Goal: Transaction & Acquisition: Download file/media

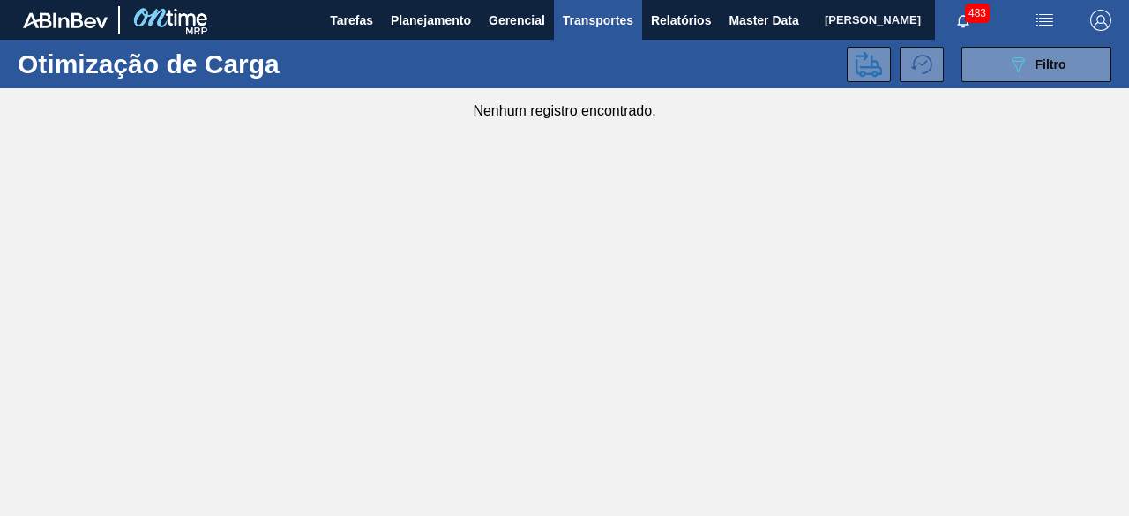
click at [749, 33] on button "Master Data" at bounding box center [762, 20] width 87 height 40
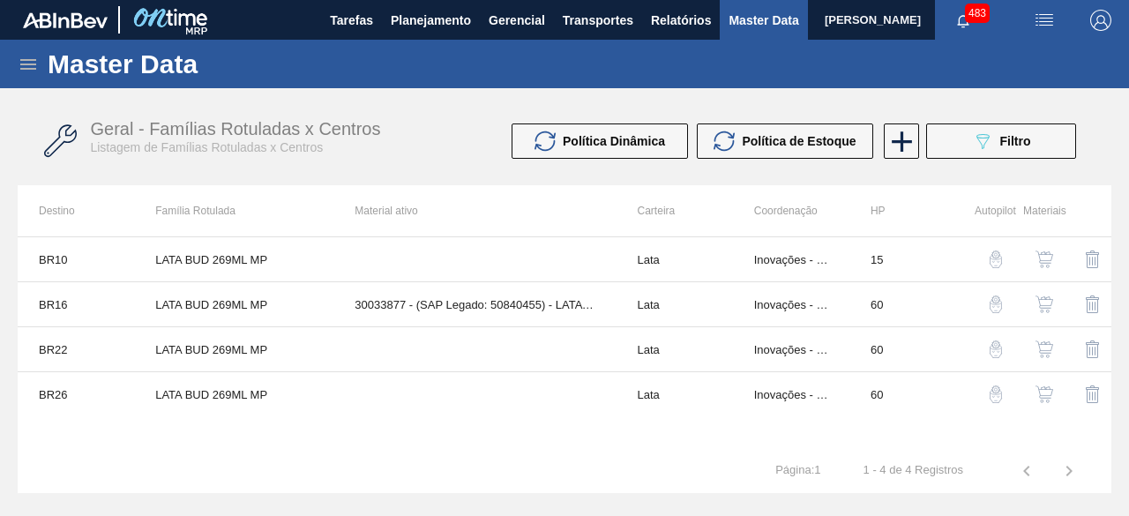
click at [30, 59] on icon at bounding box center [28, 64] width 16 height 11
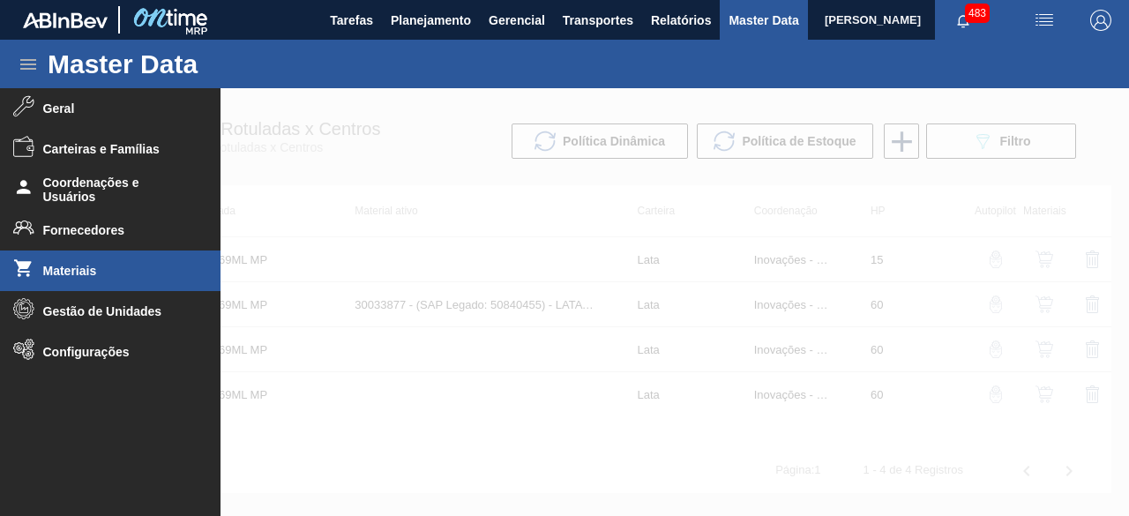
click at [84, 272] on span "Materiais" at bounding box center [115, 271] width 145 height 14
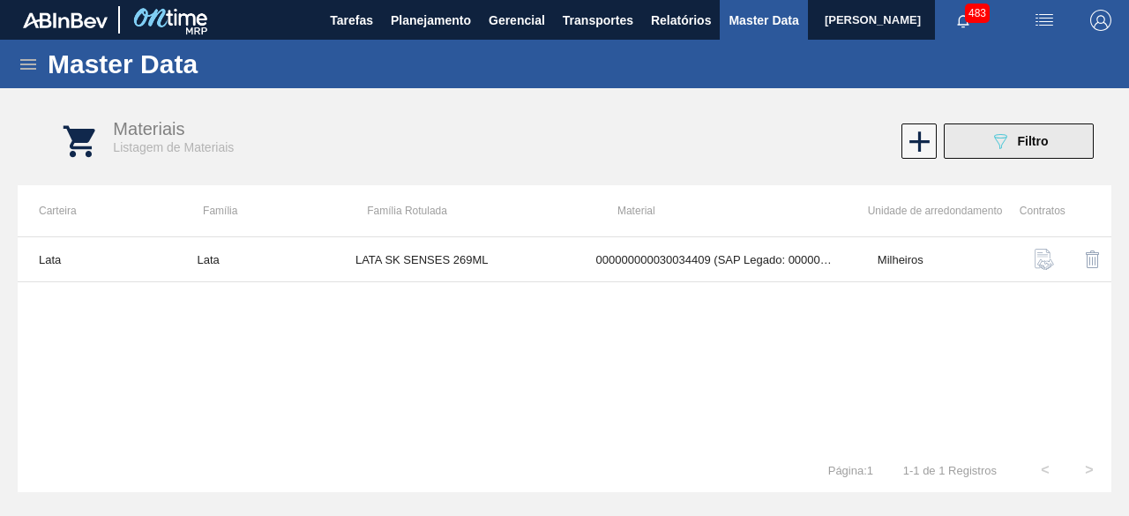
click at [1034, 140] on span "Filtro" at bounding box center [1032, 141] width 31 height 14
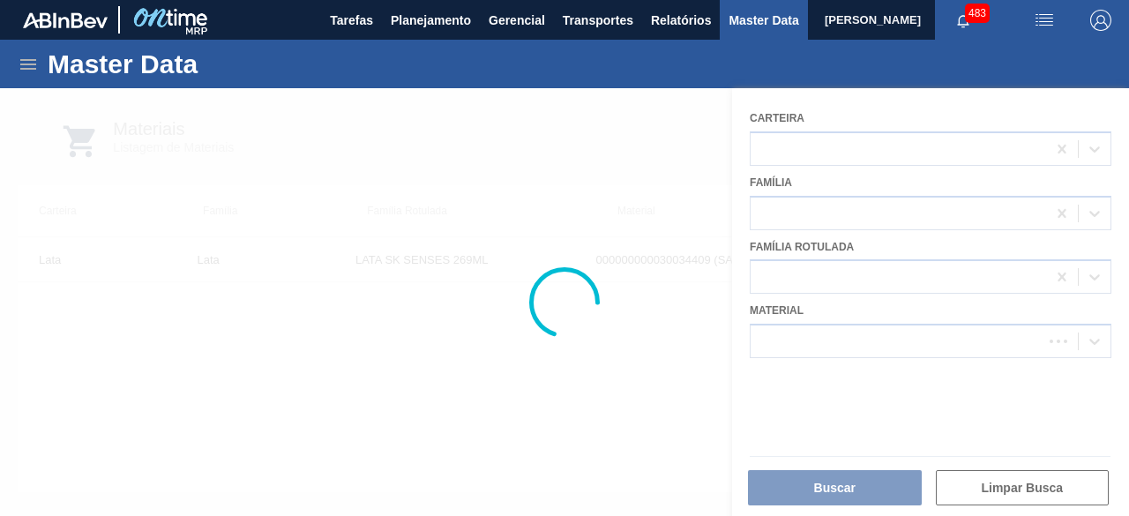
click at [832, 337] on div at bounding box center [564, 302] width 1129 height 428
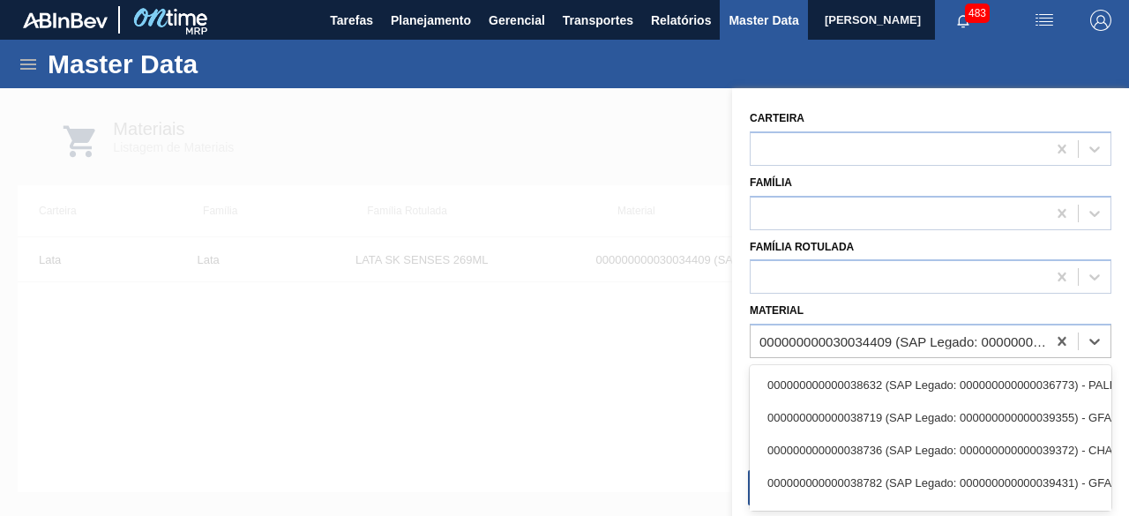
click at [832, 337] on div "000000000030034409 (SAP Legado: 000000000050850973) - LATA AL 269ML BEATS SENSE…" at bounding box center [903, 341] width 288 height 15
paste input "30012367"
type input "30012367"
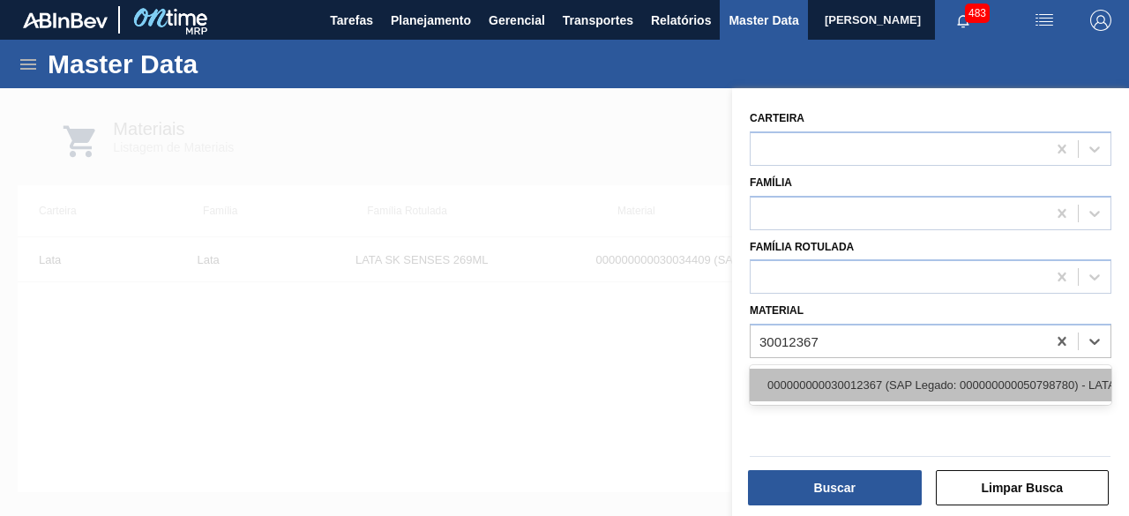
click at [843, 373] on div "000000000030012367 (SAP Legado: 000000000050798780) - LATA AL. 473ML BC 429" at bounding box center [929, 385] width 361 height 33
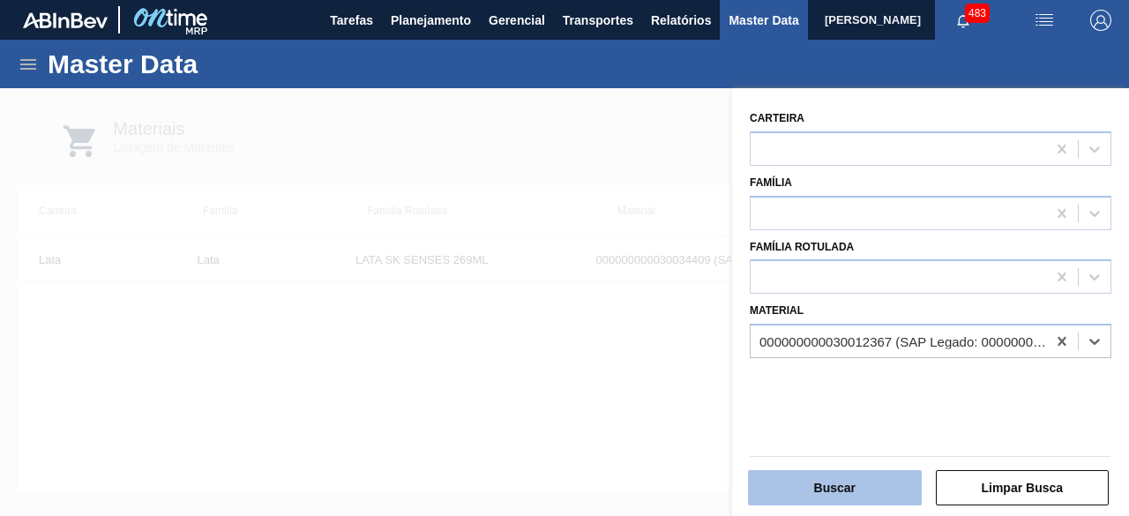
click at [862, 485] on button "Buscar" at bounding box center [835, 487] width 174 height 35
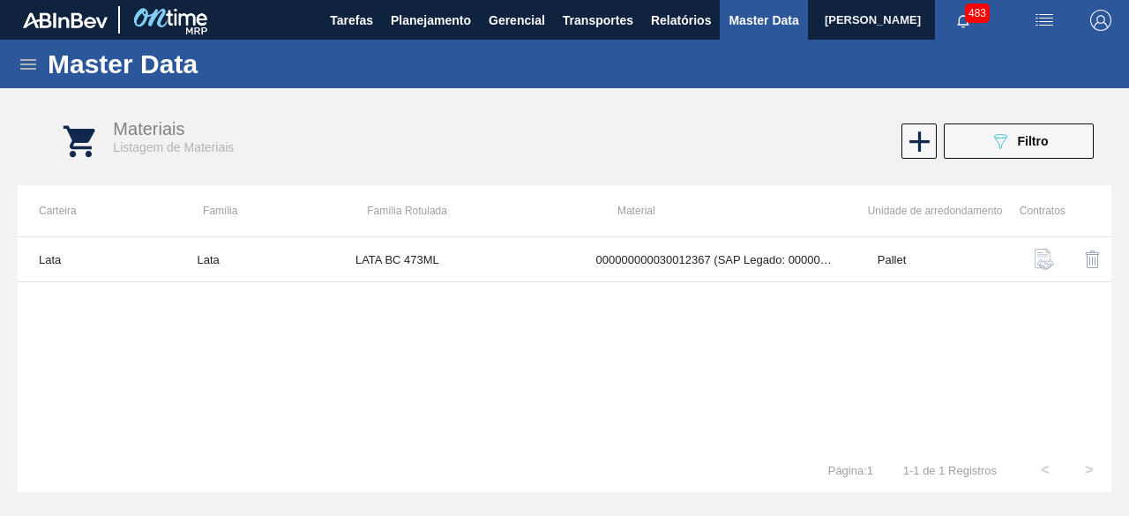
click at [1050, 25] on img "button" at bounding box center [1043, 20] width 21 height 21
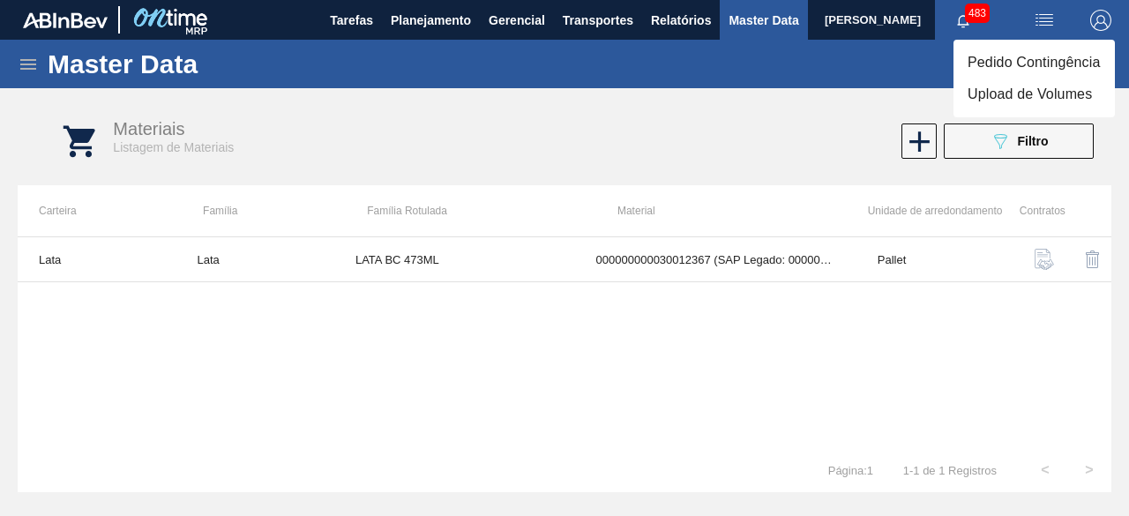
click at [1024, 92] on li "Upload de Volumes" at bounding box center [1033, 94] width 161 height 32
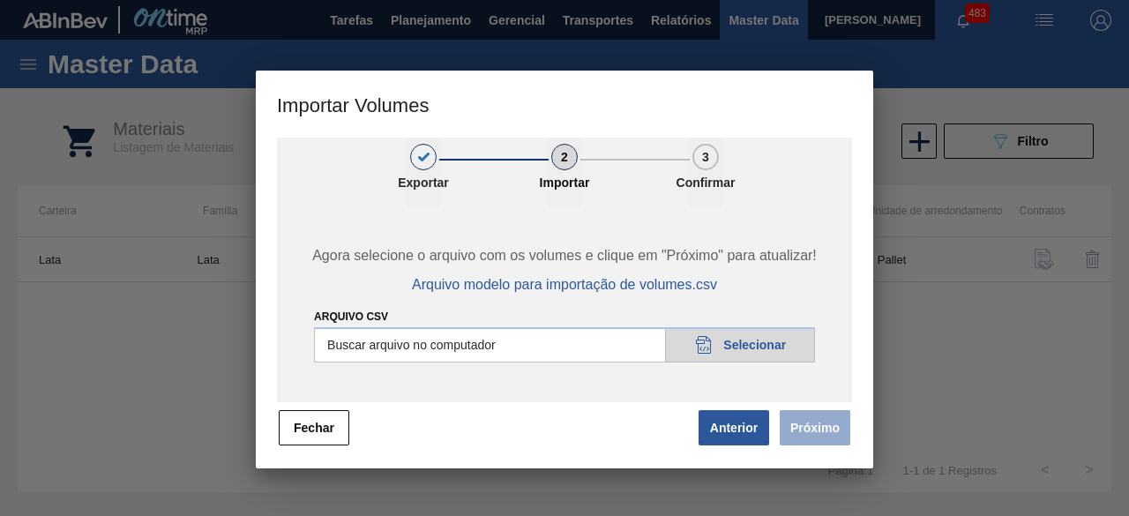
click at [746, 337] on input "Arquivo csv" at bounding box center [564, 344] width 501 height 35
type input "C:\fakepath\Subida fort. + itumb 22.09 2.csv"
click at [747, 354] on input "Arquivo csv" at bounding box center [564, 344] width 501 height 35
click at [809, 421] on button "Próximo" at bounding box center [814, 427] width 71 height 35
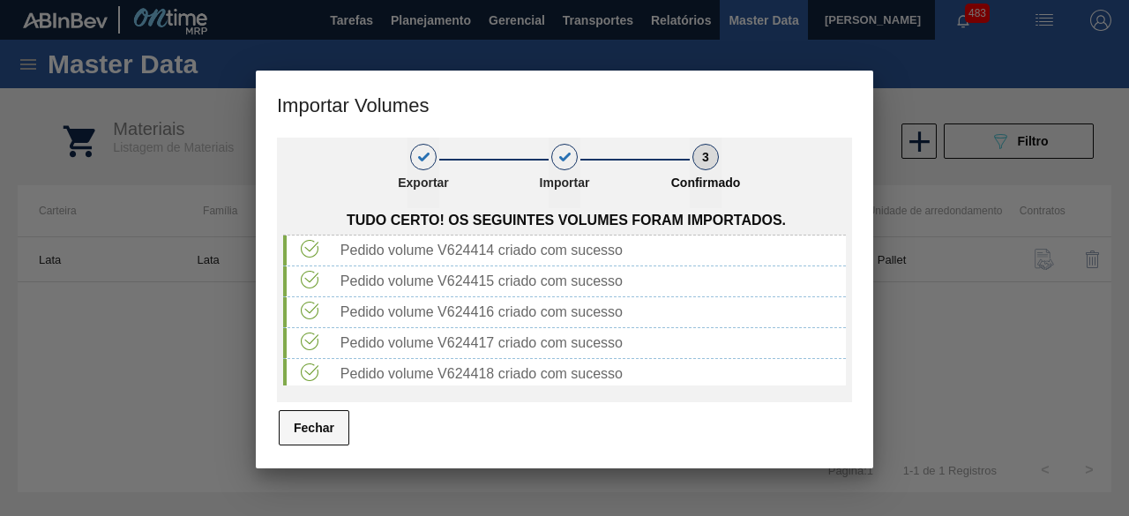
click at [325, 434] on button "Fechar" at bounding box center [314, 427] width 71 height 35
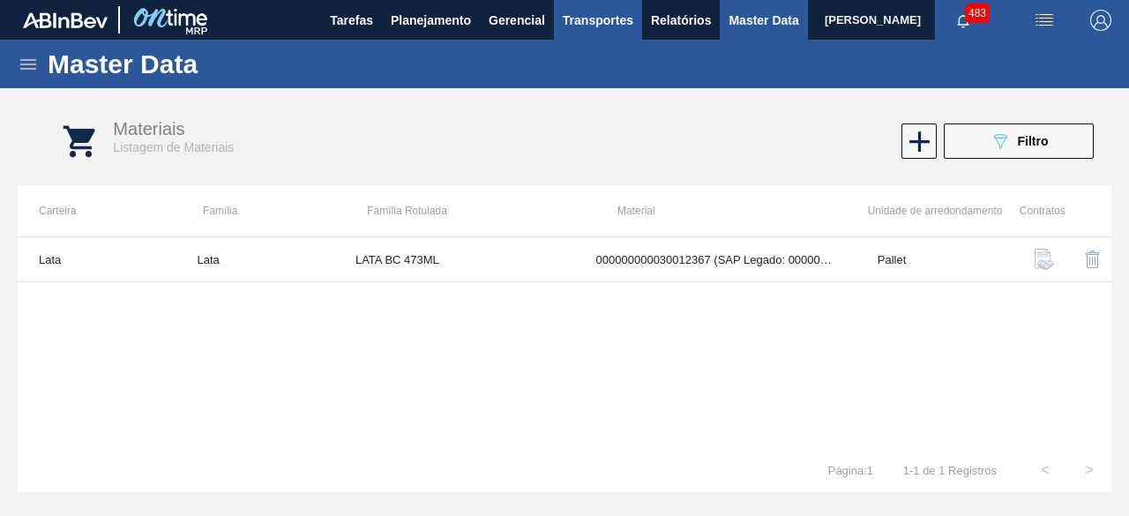
click at [565, 13] on span "Transportes" at bounding box center [597, 20] width 71 height 21
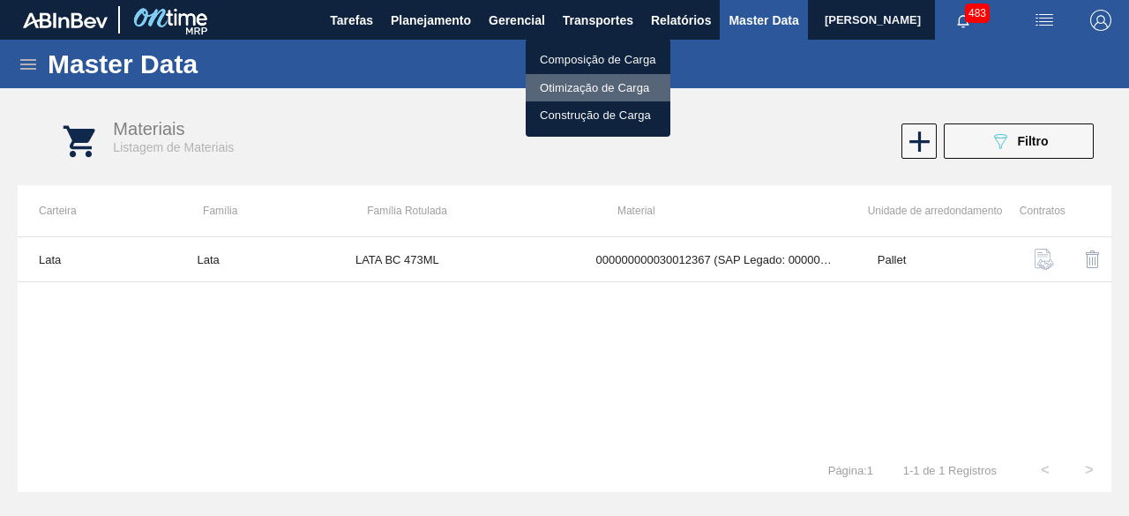
click at [582, 86] on li "Otimização de Carga" at bounding box center [597, 88] width 145 height 28
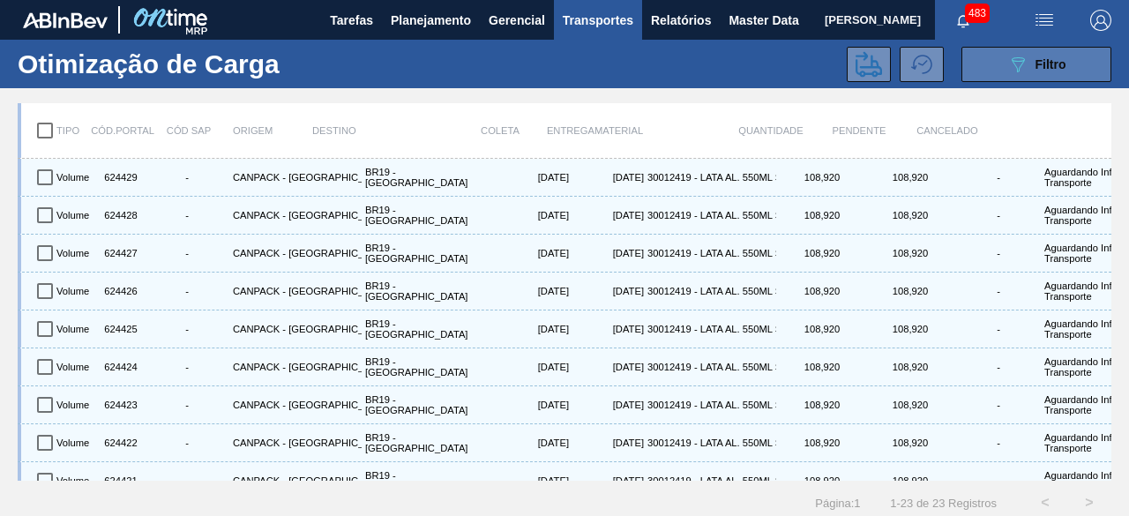
click at [1022, 76] on button "089F7B8B-B2A5-4AFE-B5C0-19BA573D28AC Filtro" at bounding box center [1036, 64] width 150 height 35
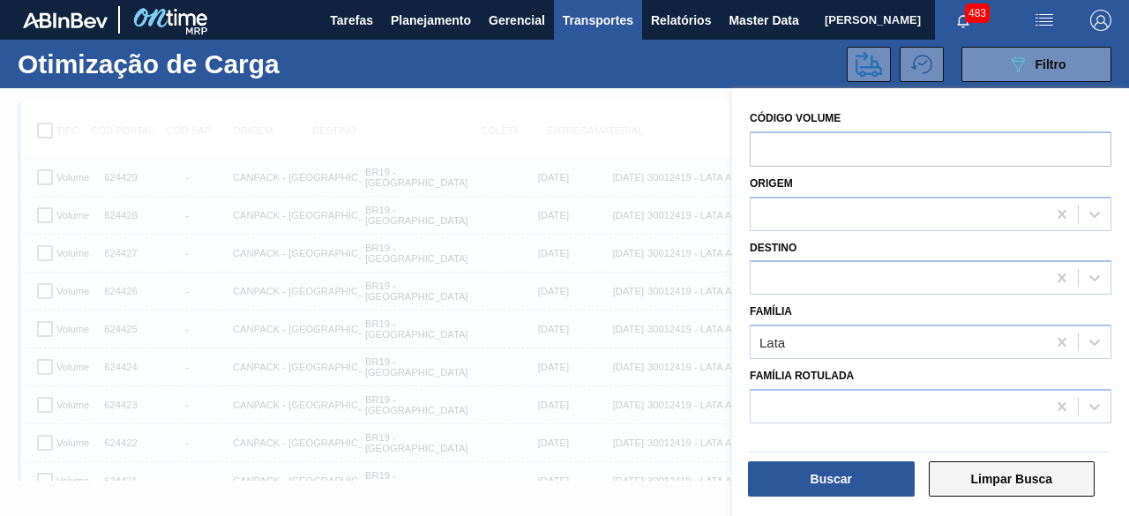
click at [978, 474] on button "Limpar Busca" at bounding box center [1011, 478] width 167 height 35
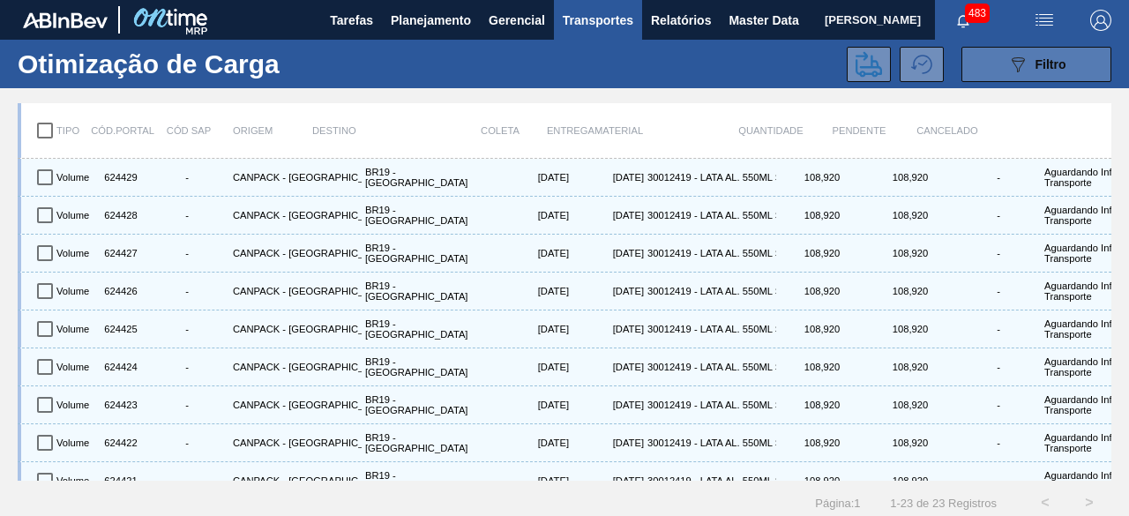
click at [1002, 65] on button "089F7B8B-B2A5-4AFE-B5C0-19BA573D28AC Filtro" at bounding box center [1036, 64] width 150 height 35
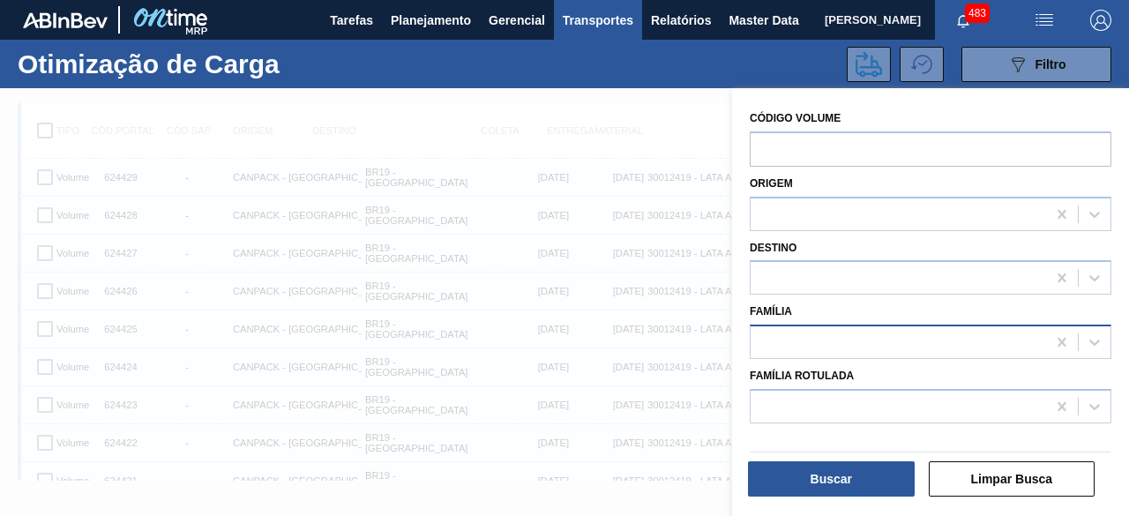
click at [903, 339] on div at bounding box center [897, 343] width 295 height 26
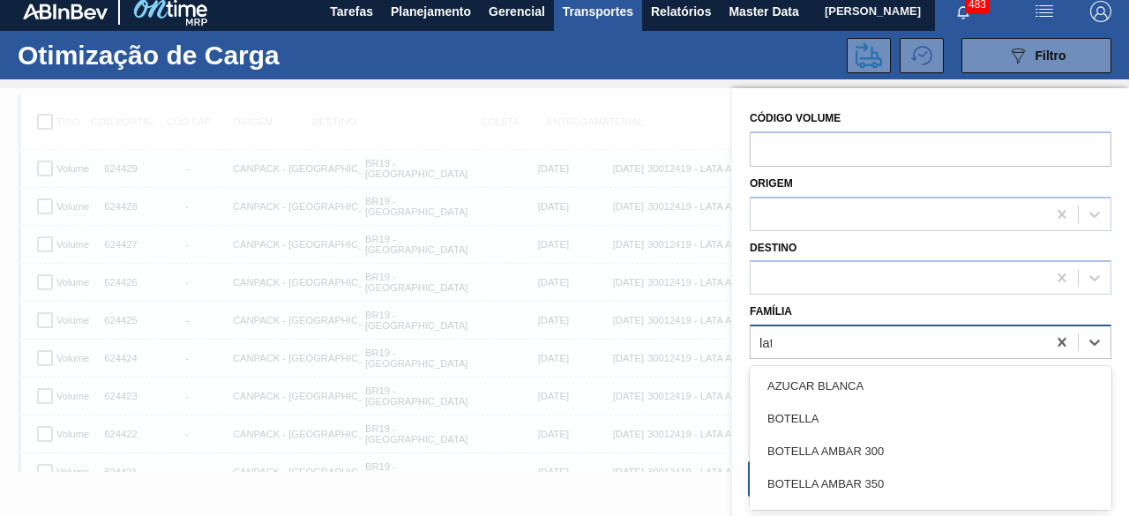
type input "lata"
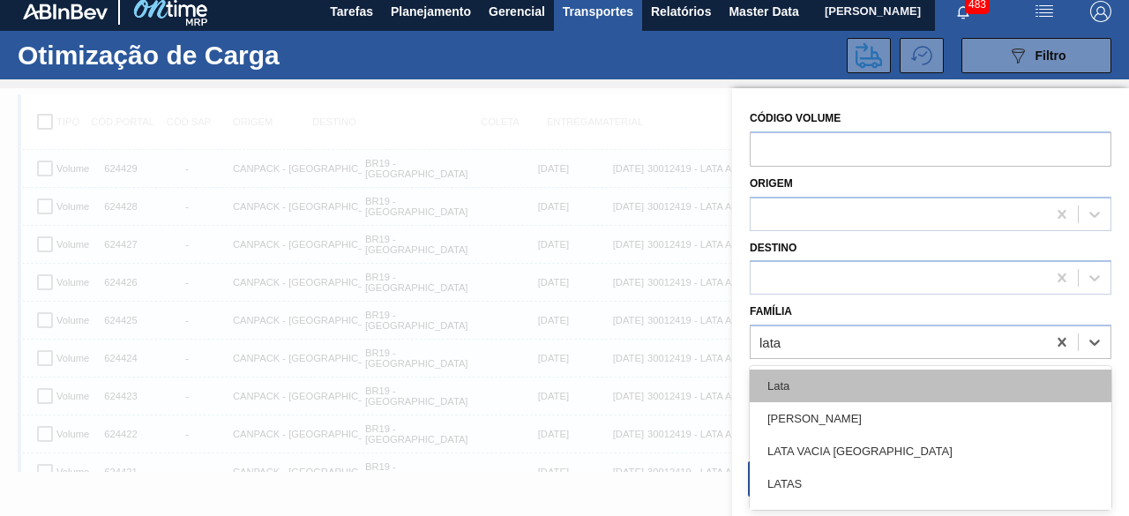
click at [859, 392] on div "Lata" at bounding box center [929, 385] width 361 height 33
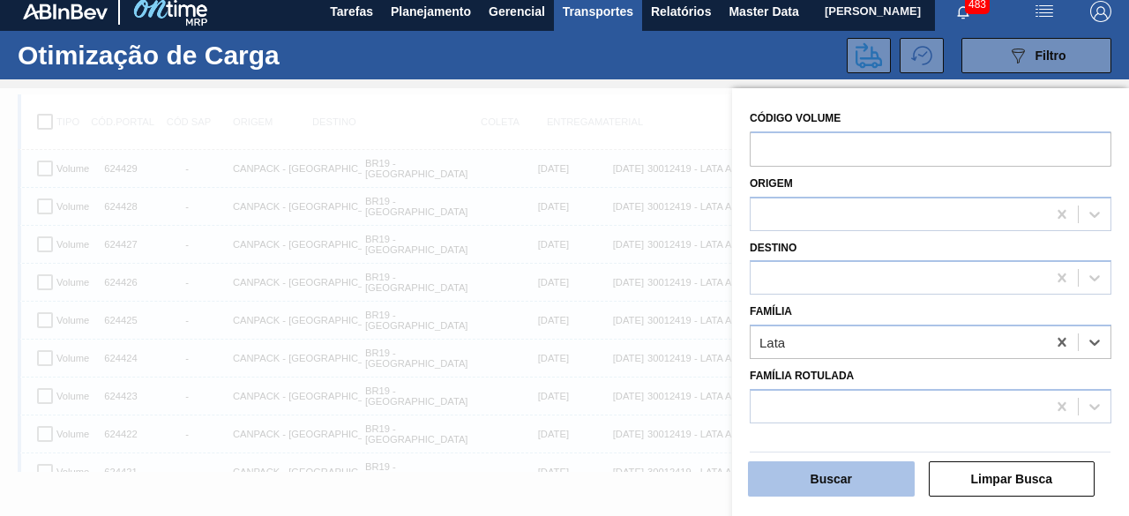
click at [865, 470] on button "Buscar" at bounding box center [831, 478] width 167 height 35
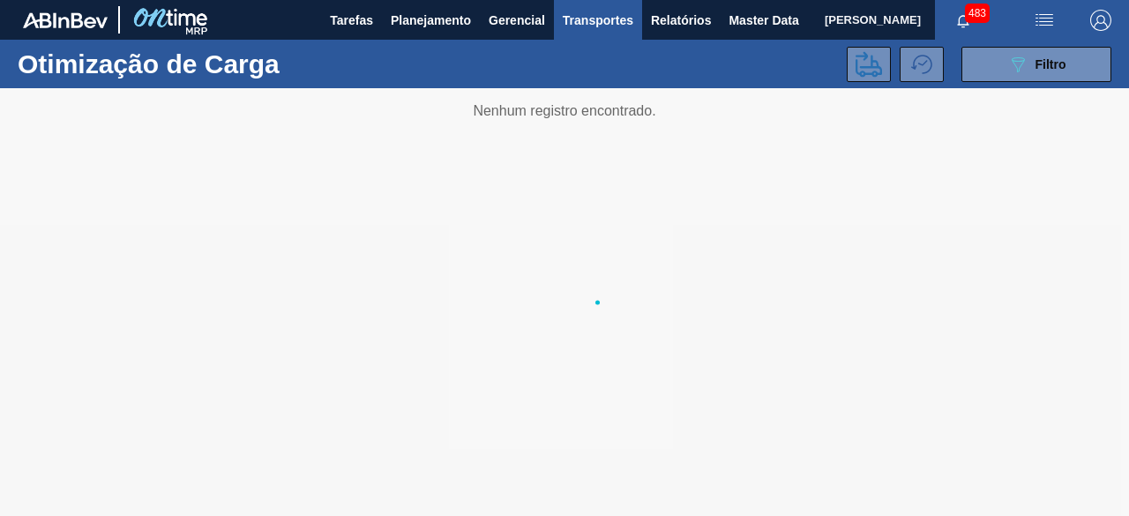
scroll to position [0, 0]
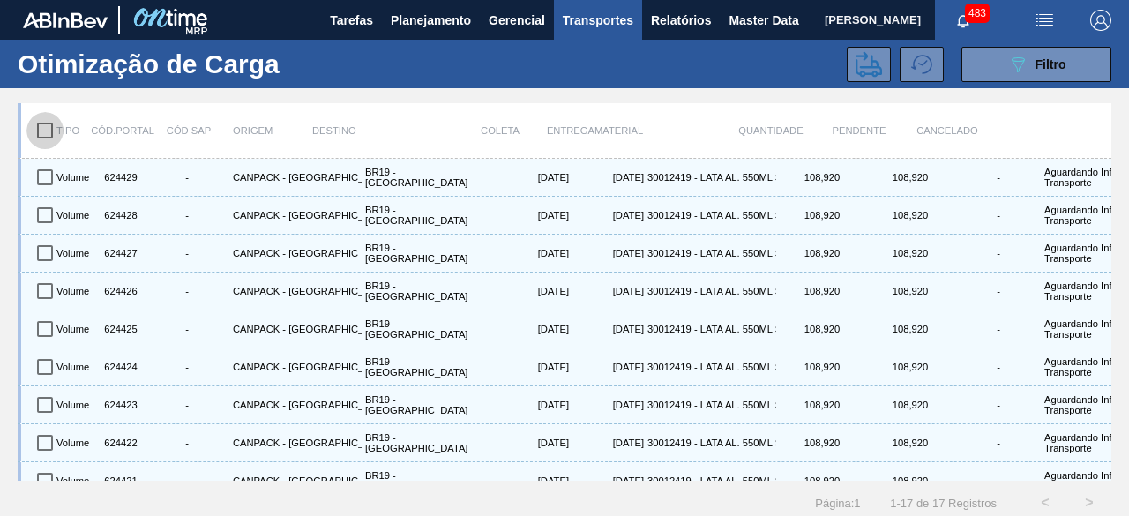
click at [44, 130] on input "checkbox" at bounding box center [44, 130] width 37 height 37
checkbox input "true"
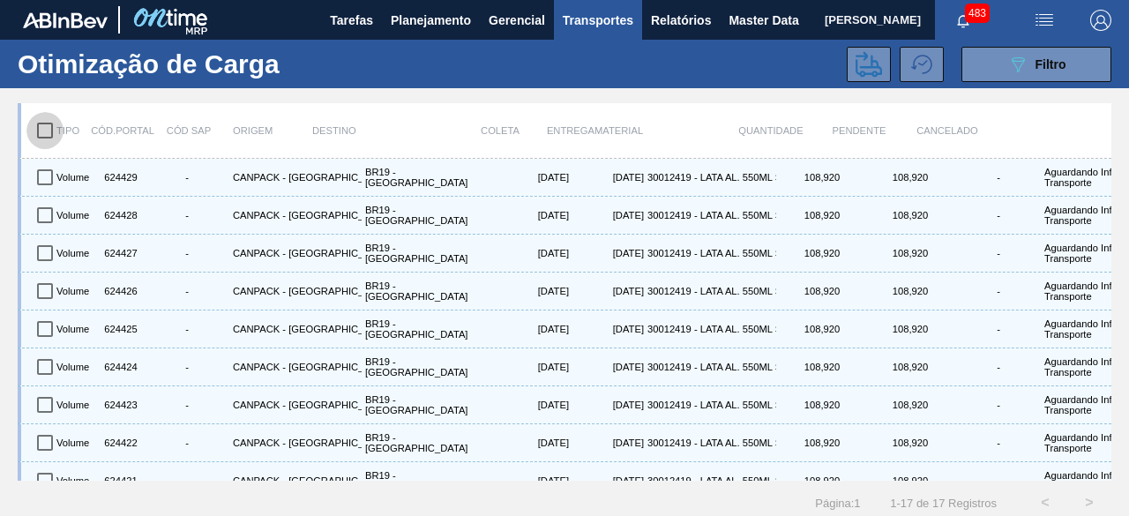
checkbox input "true"
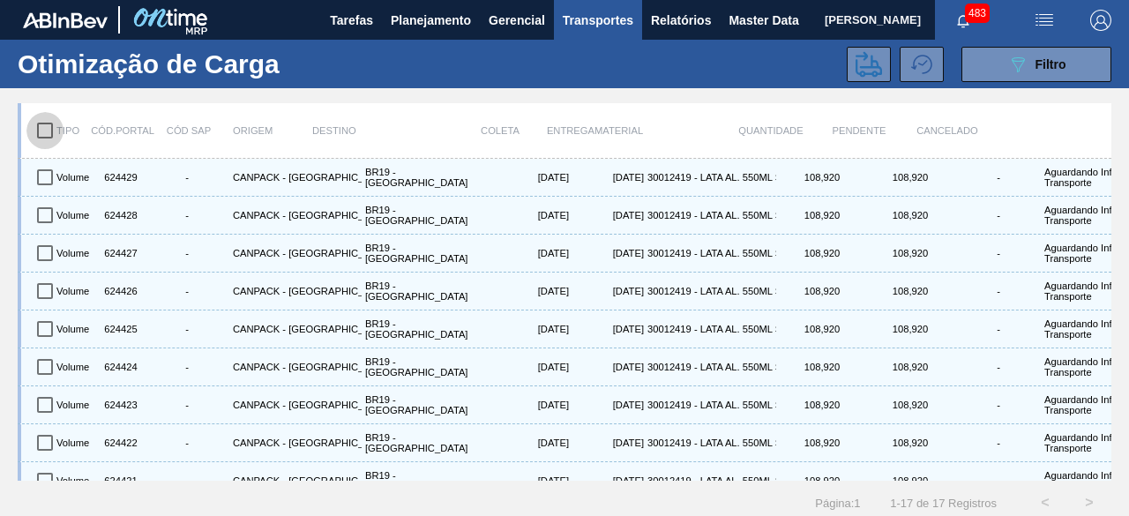
checkbox input "true"
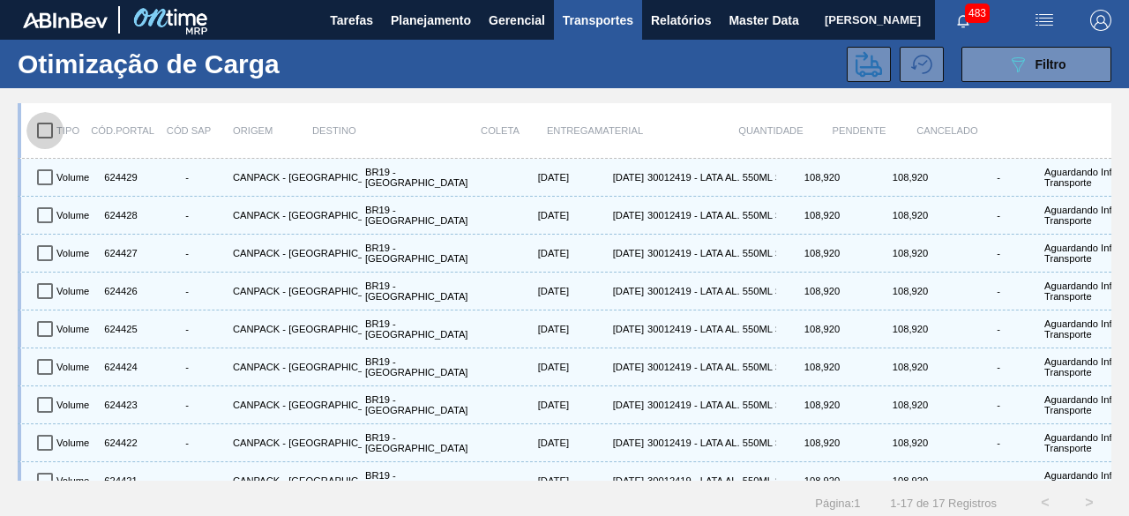
checkbox input "true"
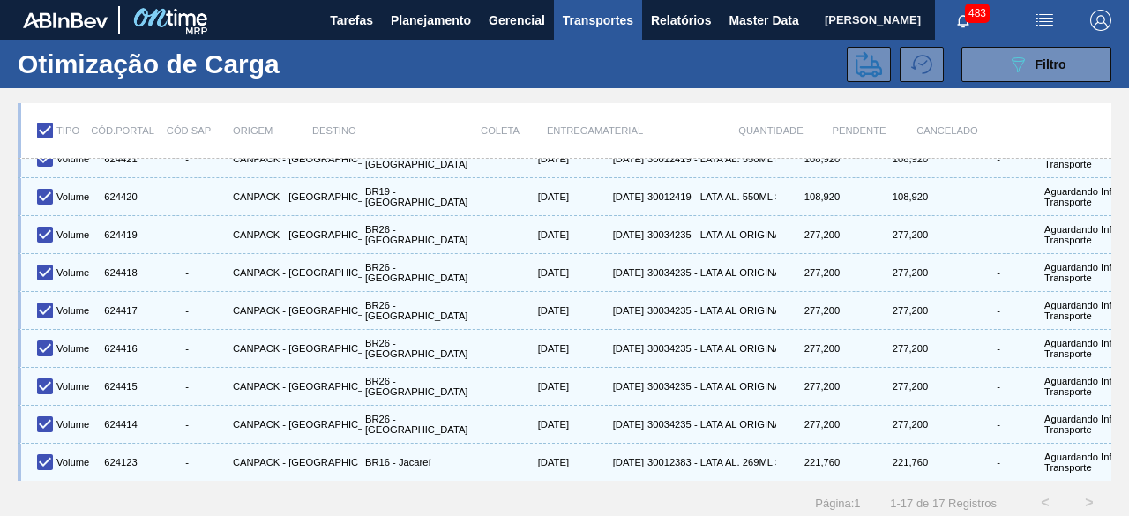
scroll to position [330, 0]
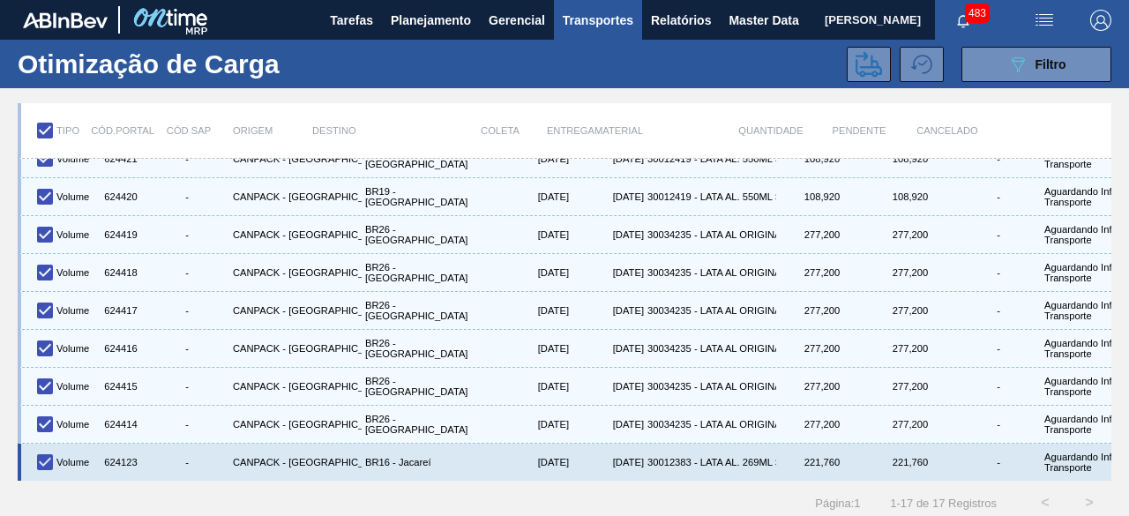
click at [41, 448] on input "checkbox" at bounding box center [44, 461] width 37 height 37
checkbox input "false"
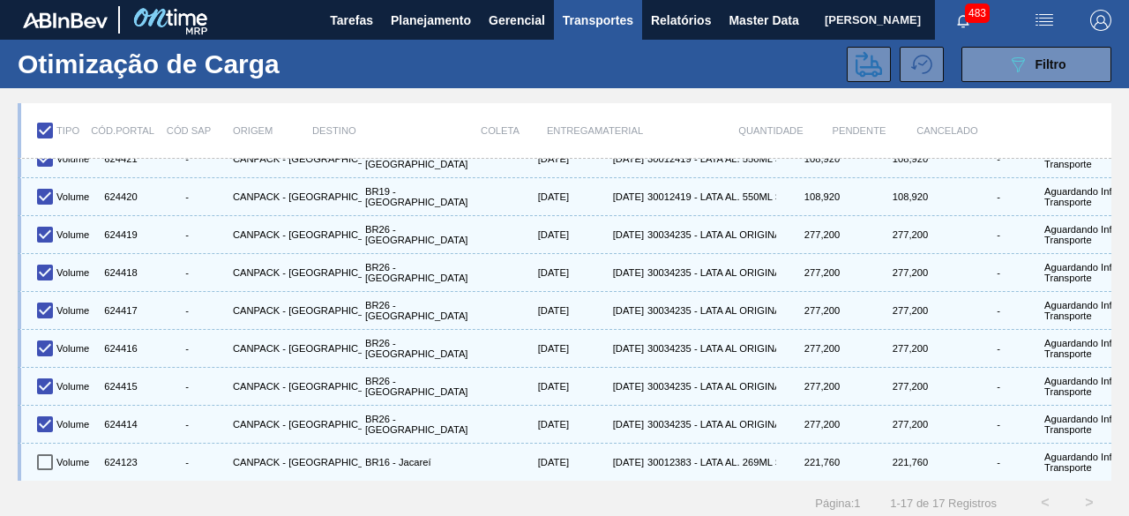
click at [866, 82] on div "Otimização de Carga 089F7B8B-B2A5-4AFE-B5C0-19BA573D28AC Filtro" at bounding box center [564, 64] width 1129 height 48
click at [866, 70] on icon at bounding box center [868, 64] width 26 height 26
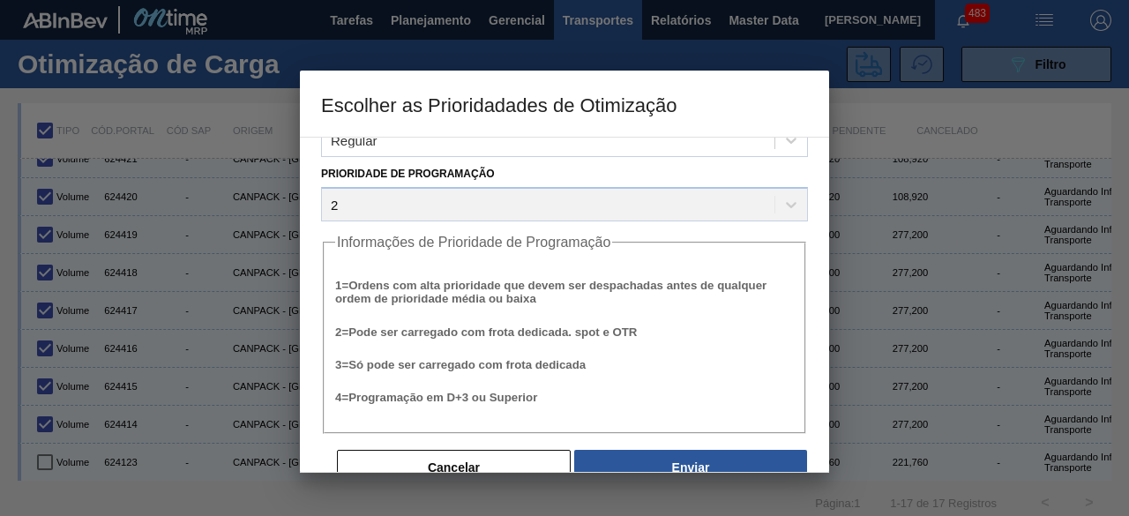
scroll to position [67, 0]
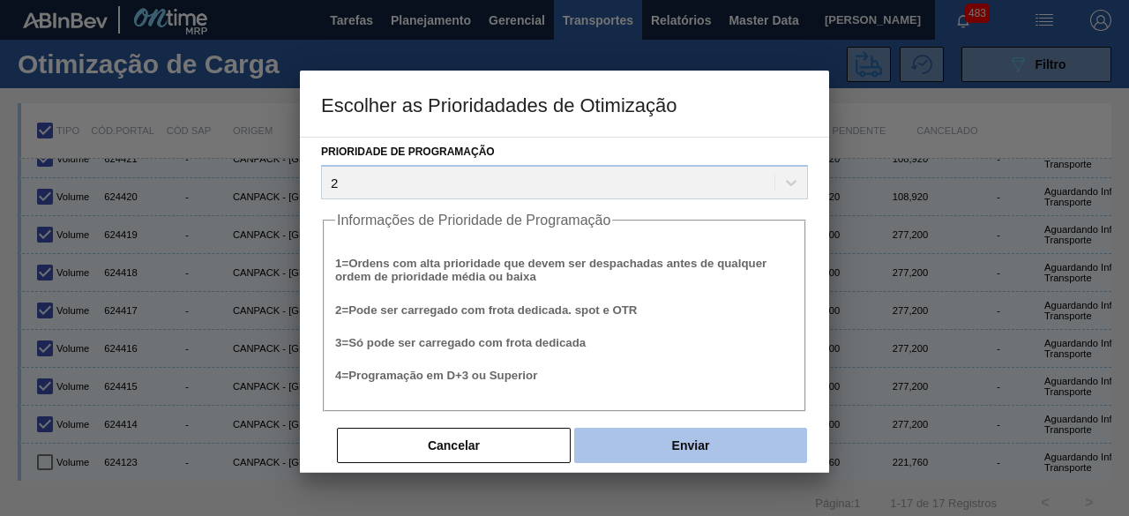
click at [751, 431] on button "Enviar" at bounding box center [690, 445] width 233 height 35
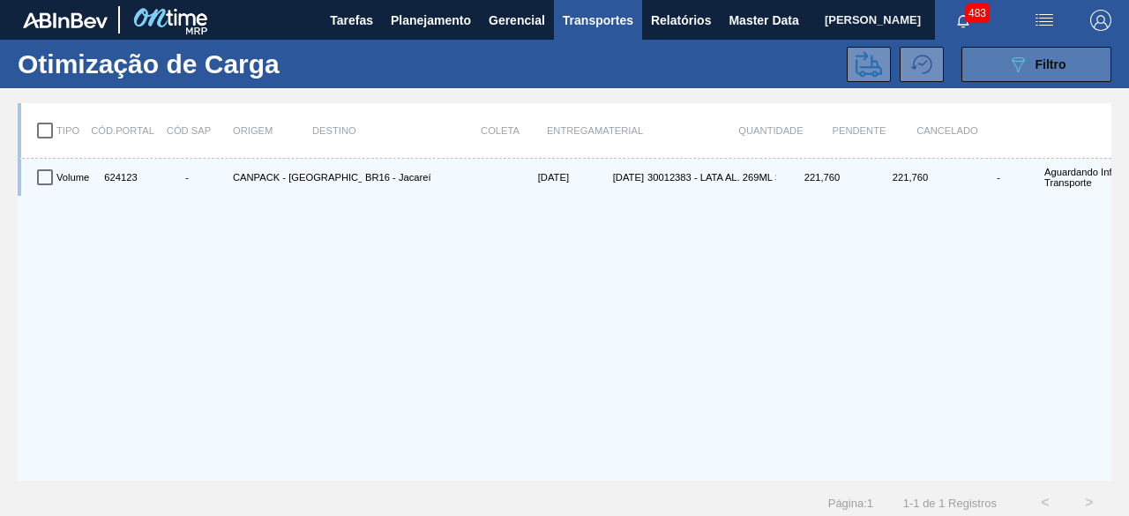
click at [1051, 65] on span "Filtro" at bounding box center [1050, 64] width 31 height 14
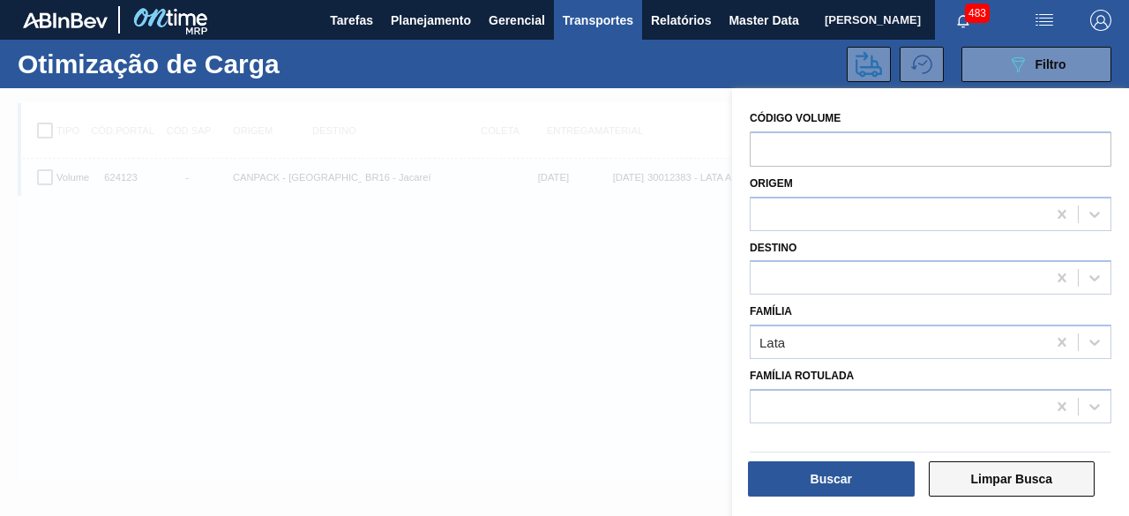
click at [1026, 481] on button "Limpar Busca" at bounding box center [1011, 478] width 167 height 35
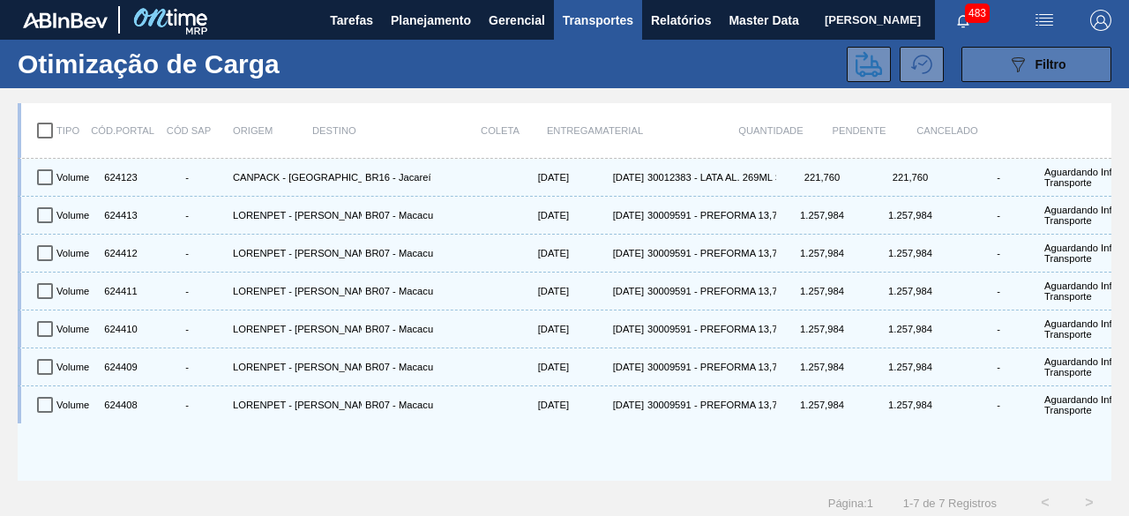
click at [1002, 61] on button "089F7B8B-B2A5-4AFE-B5C0-19BA573D28AC Filtro" at bounding box center [1036, 64] width 150 height 35
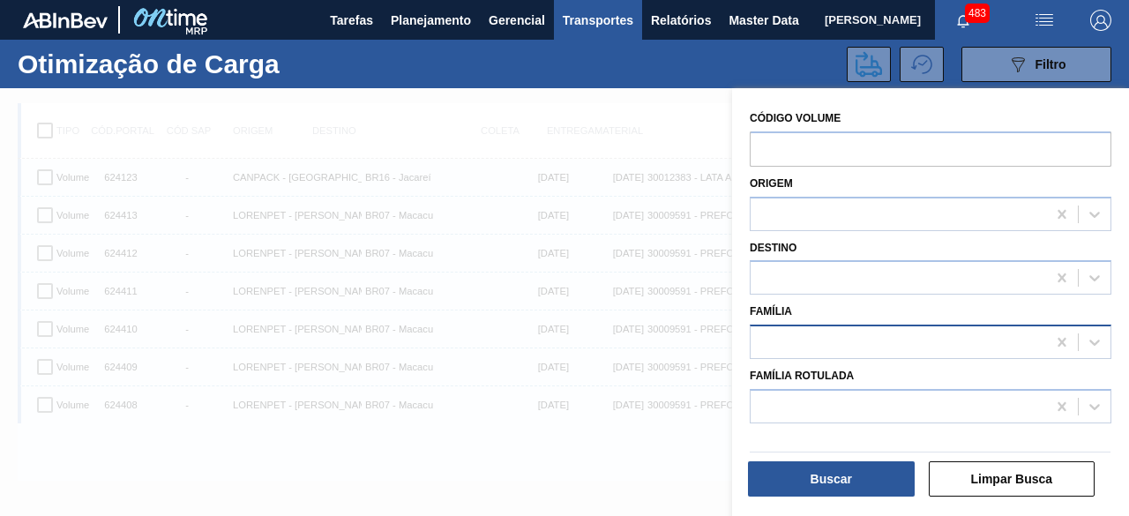
click at [907, 339] on div at bounding box center [897, 343] width 295 height 26
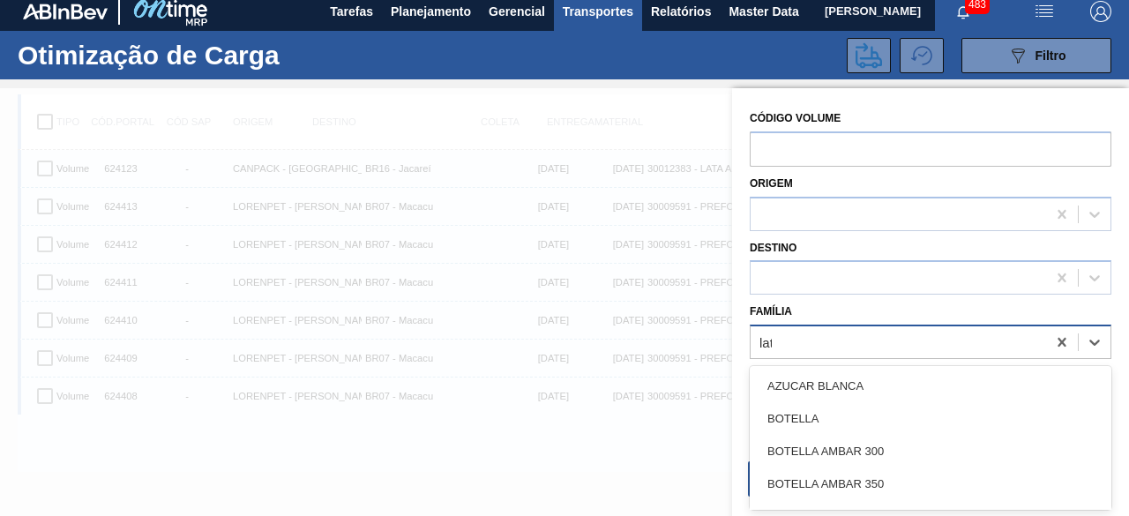
type input "lata"
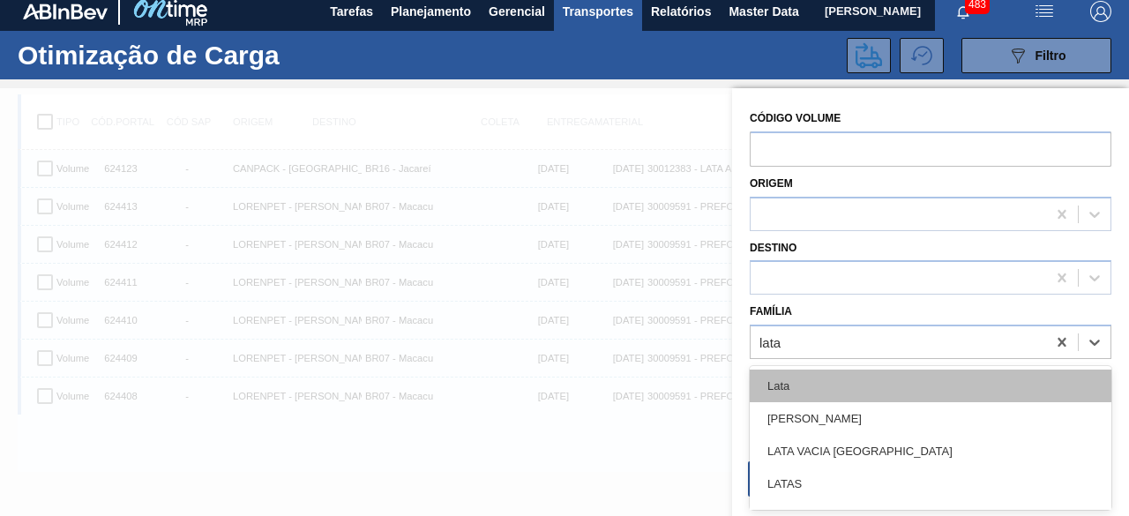
click at [900, 376] on div "Lata" at bounding box center [929, 385] width 361 height 33
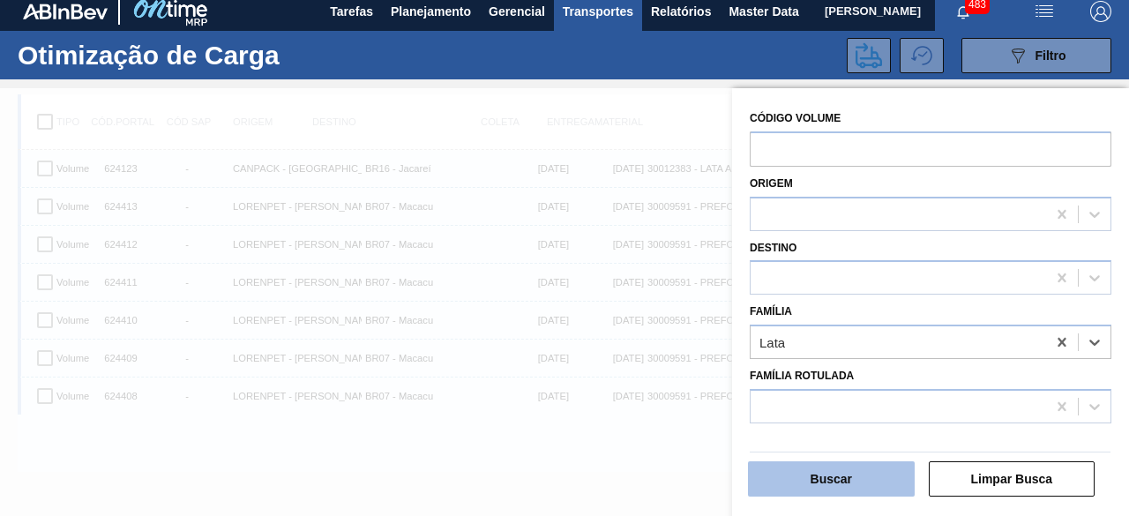
click at [875, 463] on button "Buscar" at bounding box center [831, 478] width 167 height 35
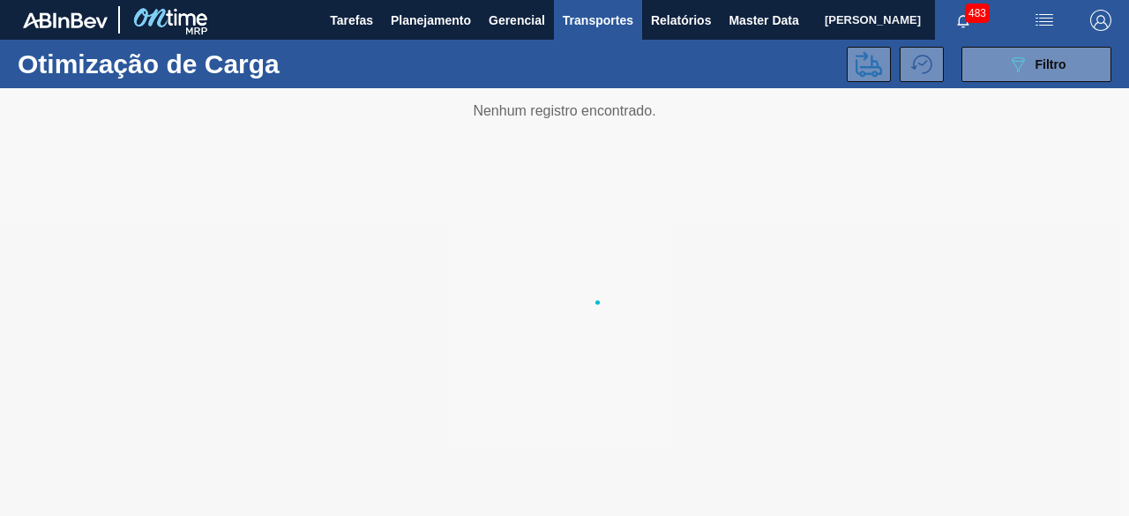
scroll to position [0, 0]
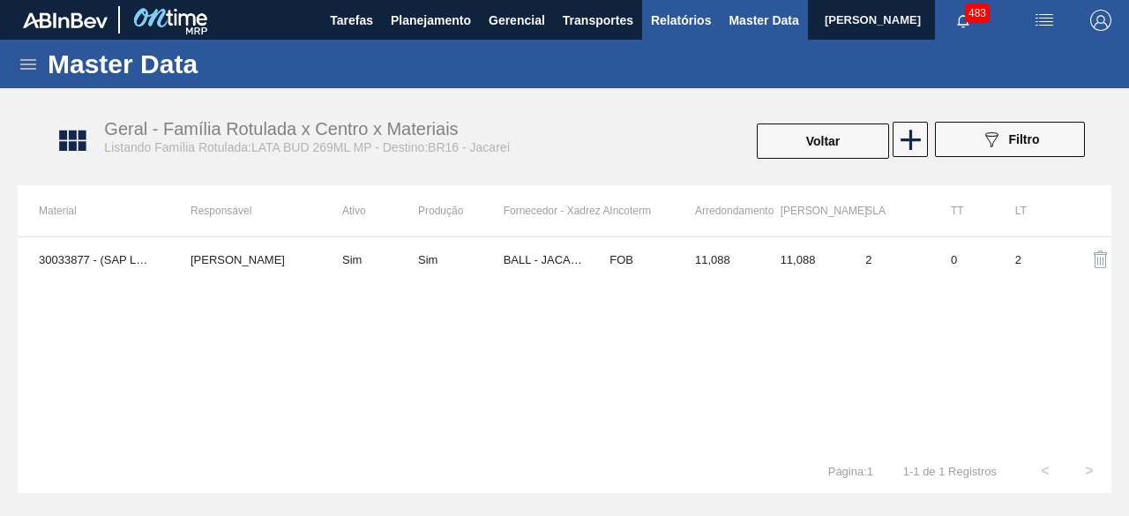
click at [672, 14] on span "Relatórios" at bounding box center [681, 20] width 60 height 21
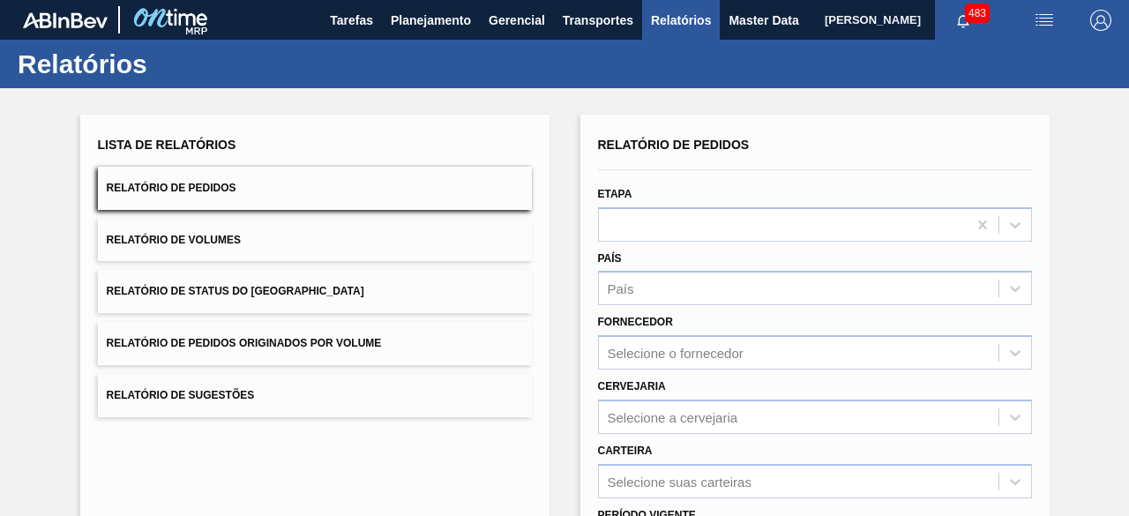
click at [233, 235] on span "Relatório de Volumes" at bounding box center [174, 240] width 134 height 12
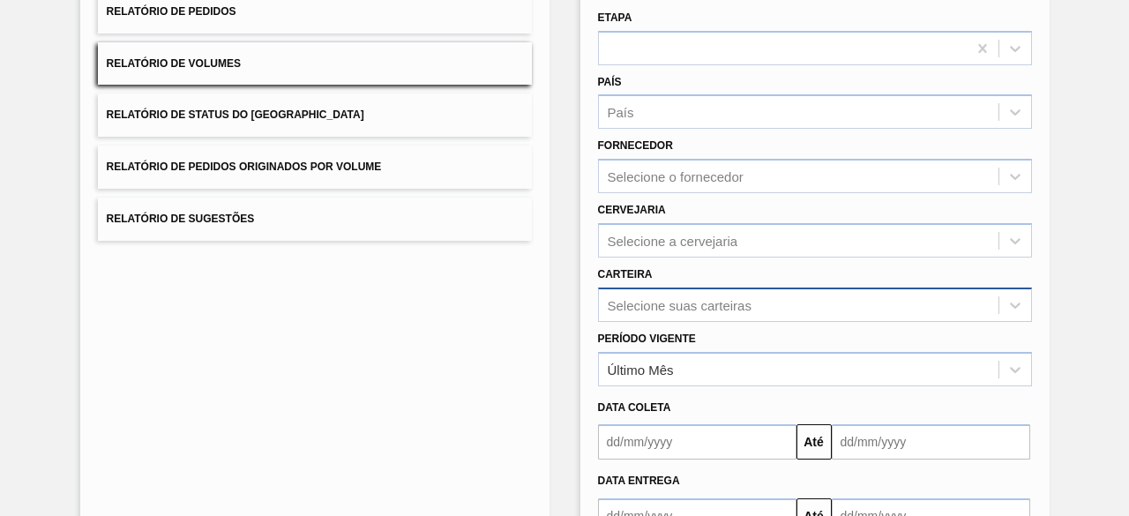
scroll to position [259, 0]
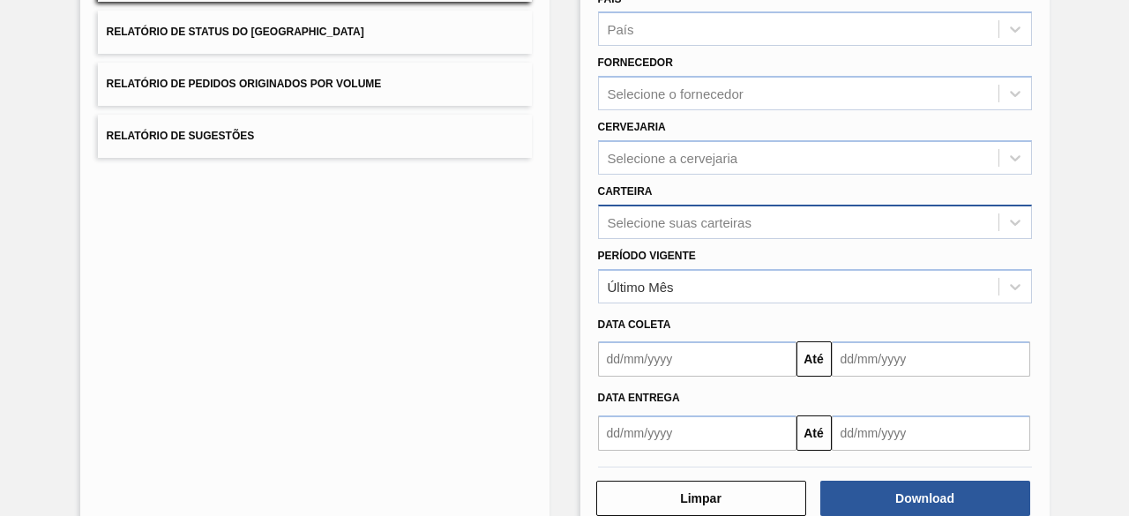
click at [760, 239] on div "Selecione suas carteiras" at bounding box center [815, 222] width 434 height 34
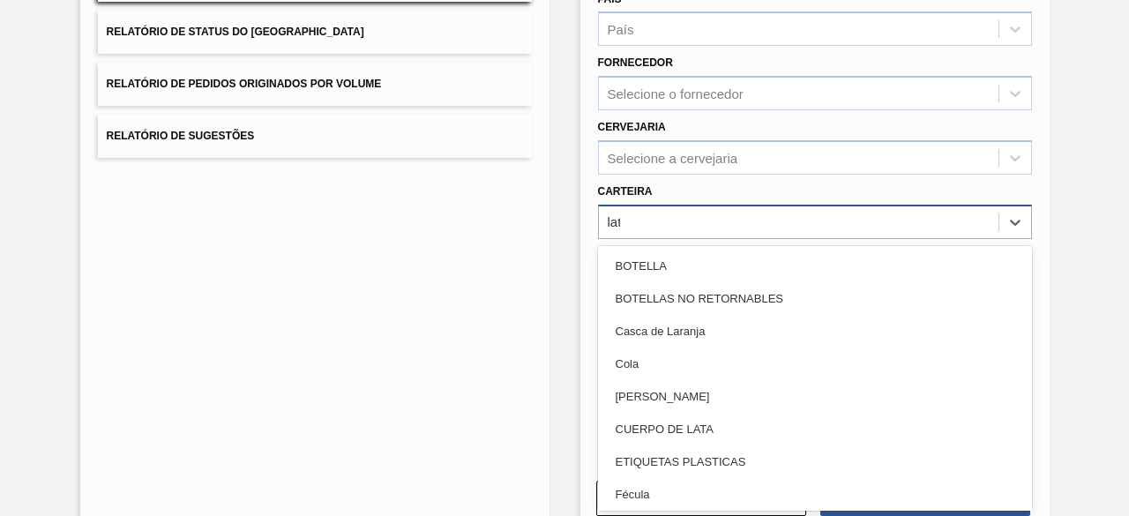
type input "lata"
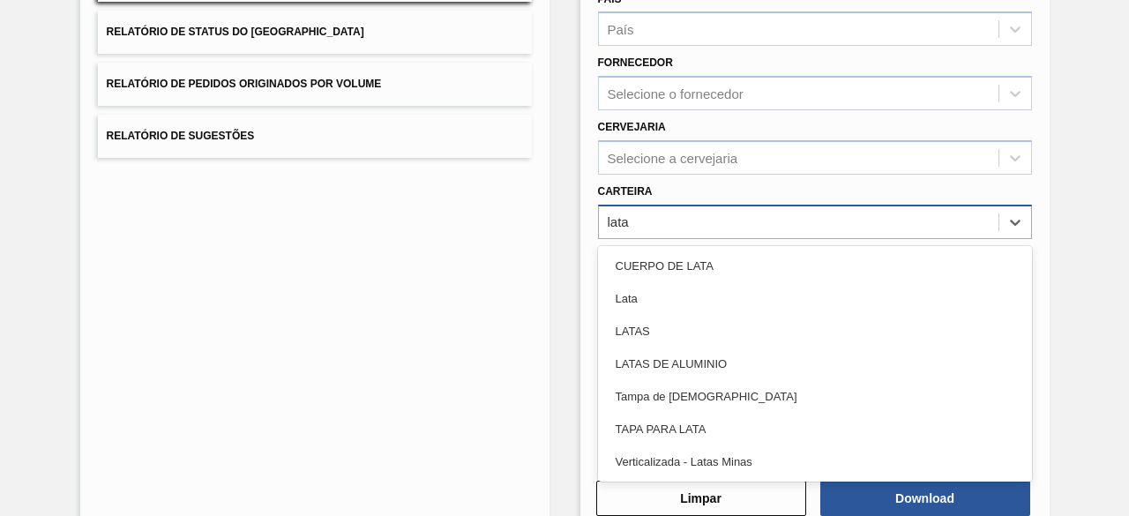
click at [760, 311] on div "Lata" at bounding box center [815, 298] width 434 height 33
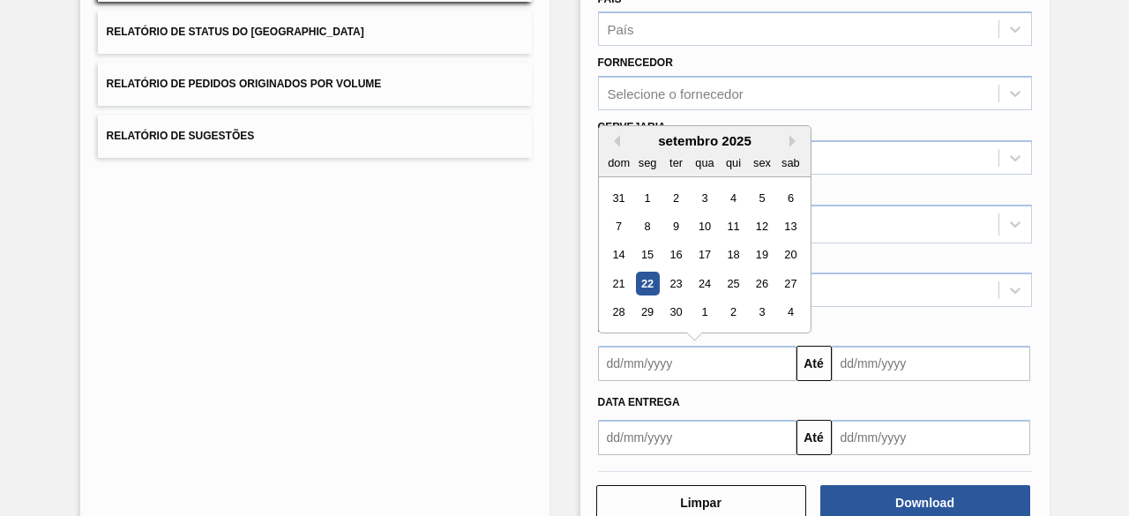
click at [718, 373] on input "text" at bounding box center [697, 363] width 198 height 35
click at [681, 263] on div "16" at bounding box center [675, 255] width 24 height 24
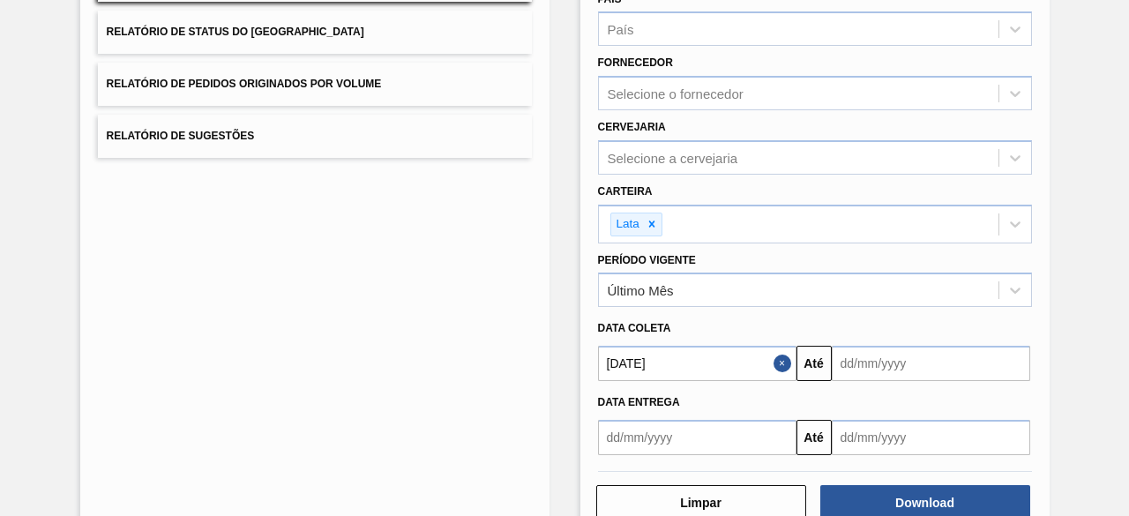
click at [701, 365] on input "16/09/2025" at bounding box center [697, 363] width 198 height 35
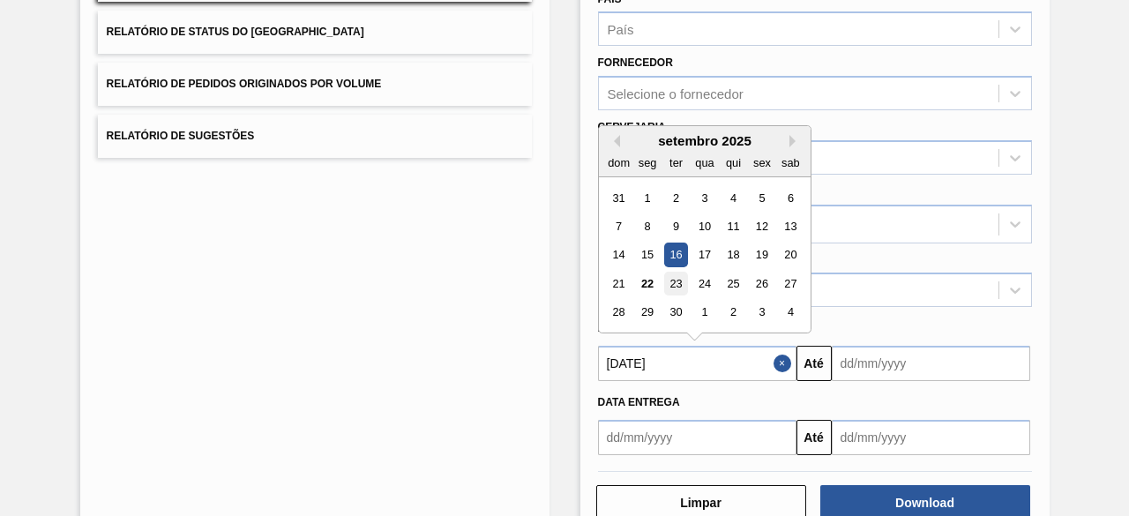
click at [674, 283] on div "23" at bounding box center [675, 284] width 24 height 24
type input "23/09/2025"
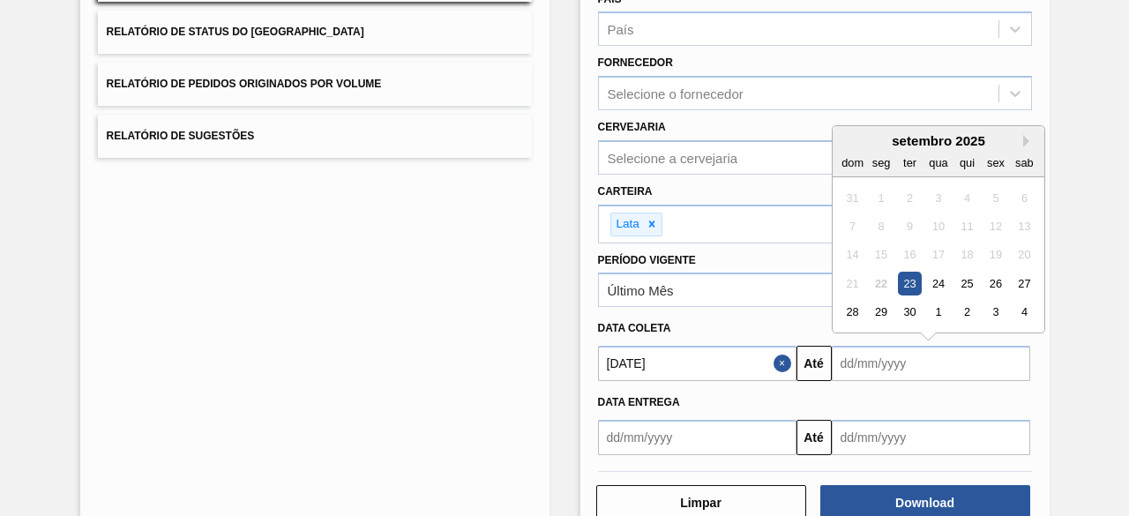
click at [866, 362] on input "text" at bounding box center [930, 363] width 198 height 35
click at [907, 279] on div "23" at bounding box center [909, 284] width 24 height 24
type input "23/09/2025"
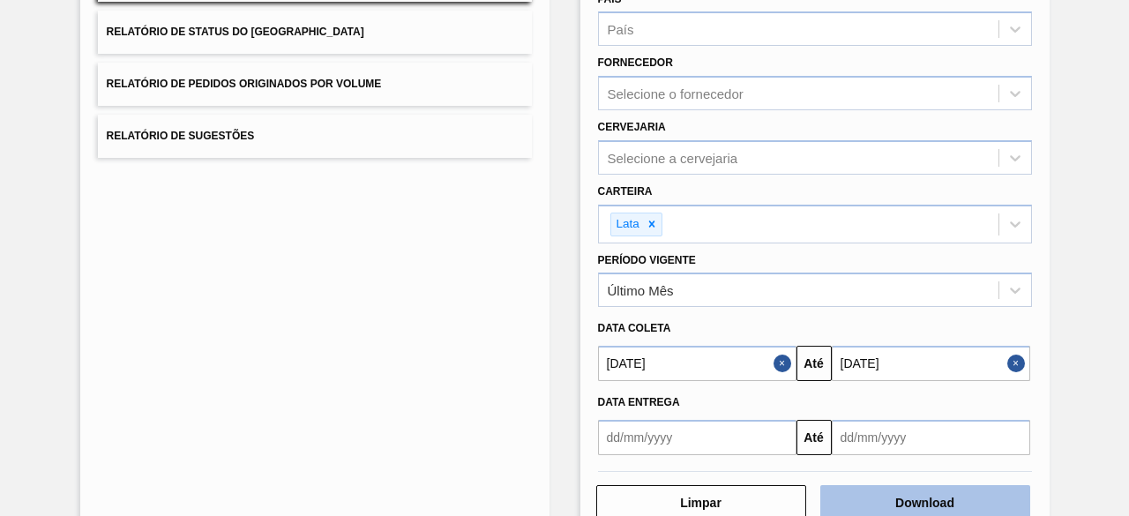
click at [926, 500] on button "Download" at bounding box center [925, 502] width 210 height 35
